Goal: Task Accomplishment & Management: Manage account settings

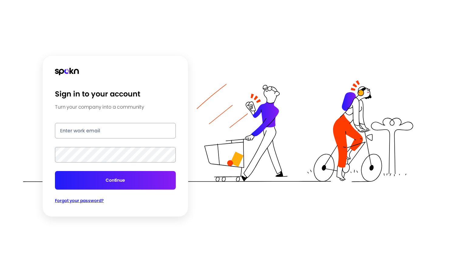
click at [86, 128] on input "email" at bounding box center [115, 130] width 121 height 15
type input "[PERSON_NAME][EMAIL_ADDRESS][DOMAIN_NAME]"
click at [112, 178] on button "Continue" at bounding box center [115, 180] width 121 height 19
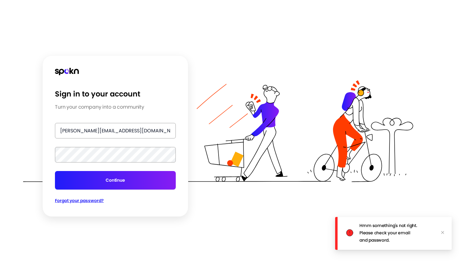
click at [83, 203] on span "Forgot your password?" at bounding box center [79, 200] width 49 height 6
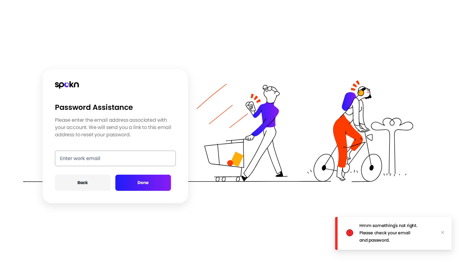
click at [83, 150] on input "email" at bounding box center [115, 157] width 121 height 15
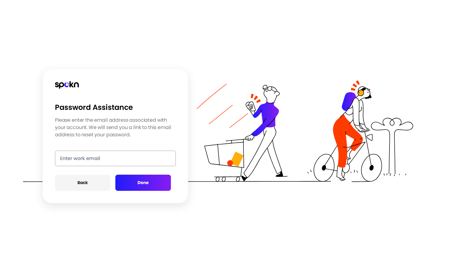
type input "[PERSON_NAME][EMAIL_ADDRESS][DOMAIN_NAME]"
click at [128, 178] on button "Done" at bounding box center [143, 182] width 56 height 16
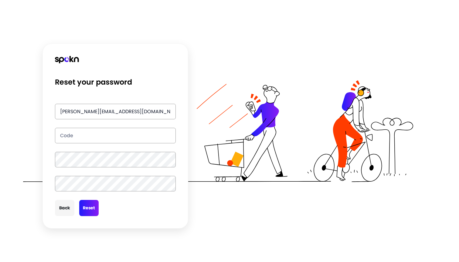
click at [64, 208] on button "Back" at bounding box center [64, 208] width 19 height 16
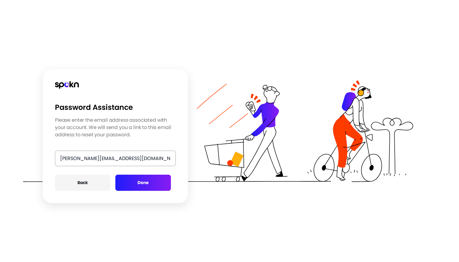
click at [83, 184] on button "Back" at bounding box center [83, 182] width 56 height 16
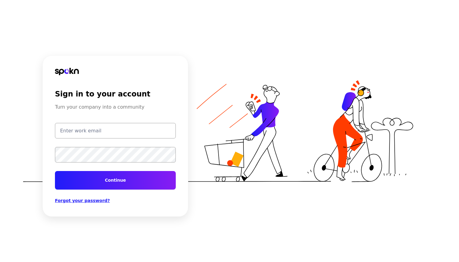
click at [84, 128] on input "email" at bounding box center [115, 130] width 121 height 15
type input "[PERSON_NAME][EMAIL_ADDRESS][DOMAIN_NAME]"
click at [88, 199] on span "Forgot your password?" at bounding box center [82, 200] width 55 height 5
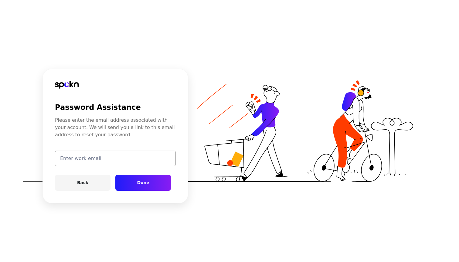
click at [85, 162] on input "email" at bounding box center [115, 157] width 121 height 15
type input "[PERSON_NAME][EMAIL_ADDRESS][DOMAIN_NAME]"
click at [142, 179] on button "Done" at bounding box center [143, 182] width 56 height 16
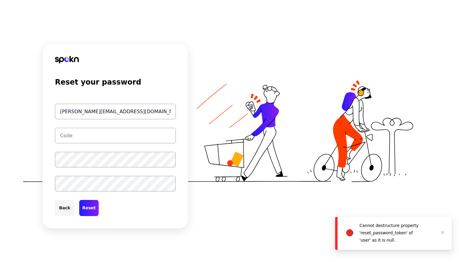
click at [65, 205] on button "Back" at bounding box center [64, 208] width 19 height 16
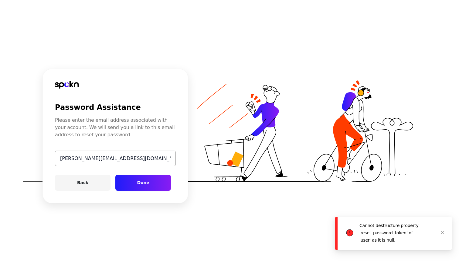
click at [135, 185] on button "Done" at bounding box center [143, 182] width 56 height 16
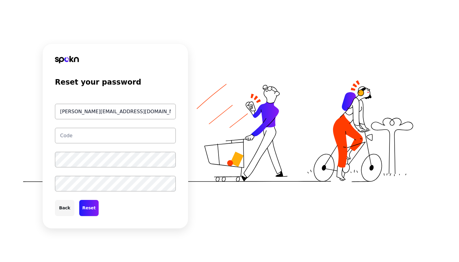
click at [90, 132] on input "text" at bounding box center [115, 135] width 121 height 15
click at [67, 208] on button "Back" at bounding box center [64, 208] width 19 height 16
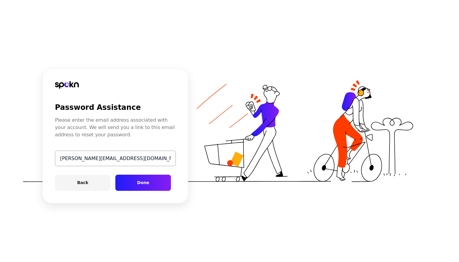
click at [134, 185] on button "Done" at bounding box center [143, 182] width 56 height 16
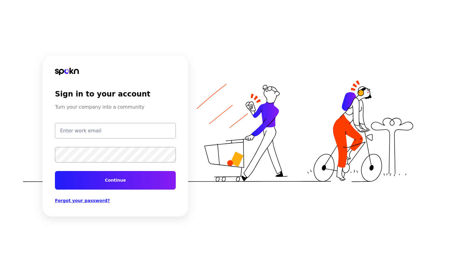
click at [78, 127] on input "email" at bounding box center [115, 130] width 121 height 15
type input "[PERSON_NAME][EMAIL_ADDRESS][DOMAIN_NAME]"
click at [72, 132] on input "email" at bounding box center [115, 130] width 121 height 15
type input "[PERSON_NAME][EMAIL_ADDRESS][DOMAIN_NAME]"
click at [101, 133] on input "[PERSON_NAME][EMAIL_ADDRESS][DOMAIN_NAME]" at bounding box center [115, 130] width 121 height 15
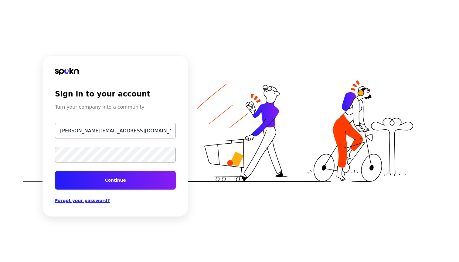
click at [101, 133] on input "[PERSON_NAME][EMAIL_ADDRESS][DOMAIN_NAME]" at bounding box center [115, 130] width 121 height 15
